Goal: Task Accomplishment & Management: Manage account settings

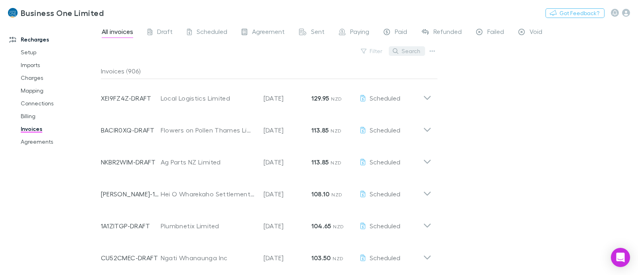
click at [406, 52] on button "Search" at bounding box center [407, 51] width 36 height 10
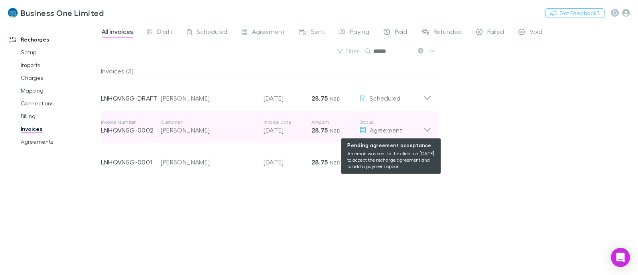
click at [418, 127] on div "Agreement" at bounding box center [391, 130] width 64 height 10
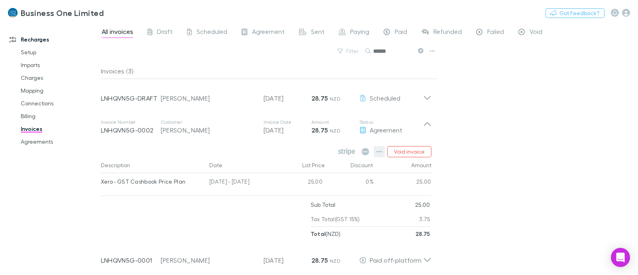
click at [380, 154] on icon "button" at bounding box center [379, 151] width 6 height 6
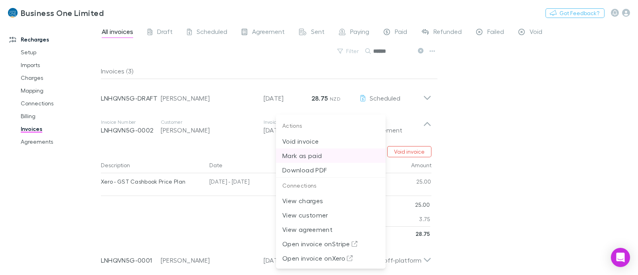
click at [316, 152] on p "Mark as paid" at bounding box center [330, 156] width 97 height 10
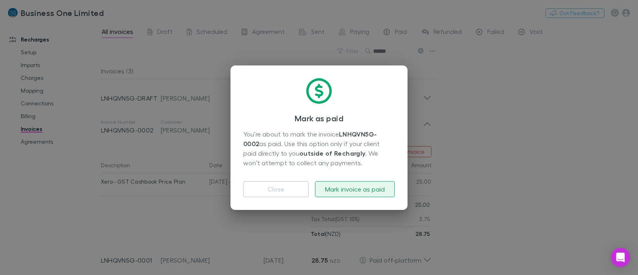
click at [347, 195] on button "Mark invoice as paid" at bounding box center [355, 189] width 80 height 16
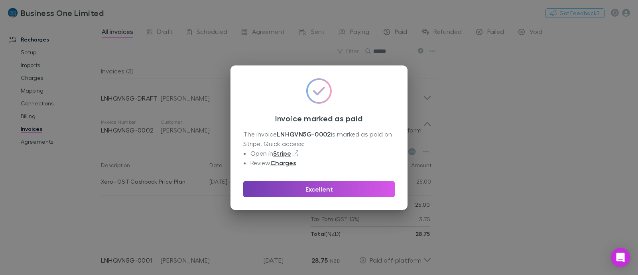
click at [307, 189] on button "Excellent" at bounding box center [319, 189] width 152 height 16
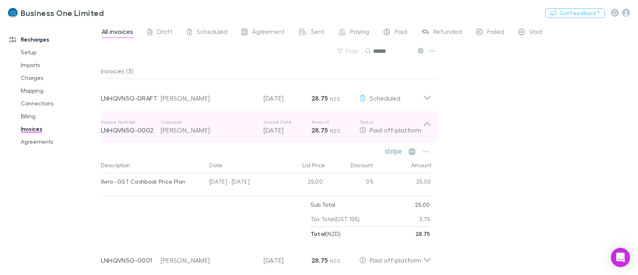
click at [429, 128] on icon at bounding box center [427, 127] width 8 height 16
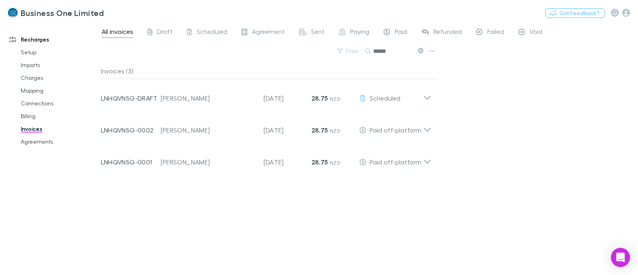
click at [512, 136] on div "All invoices Draft Scheduled Agreement Sent Paying Paid Refunded Failed Void Fi…" at bounding box center [369, 148] width 537 height 252
drag, startPoint x: 395, startPoint y: 50, endPoint x: 150, endPoint y: 41, distance: 244.6
click at [162, 41] on div "All invoices Draft Scheduled Agreement Sent Paying Paid Refunded Failed Void Fi…" at bounding box center [369, 148] width 537 height 252
type input "*****"
